Goal: Browse casually

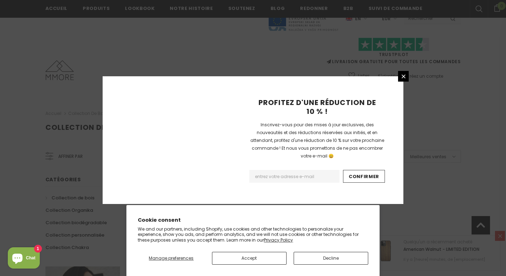
scroll to position [469, 0]
